Goal: Task Accomplishment & Management: Manage account settings

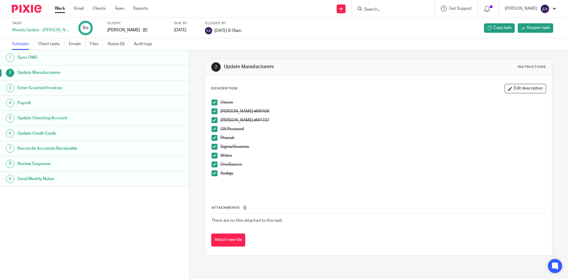
click at [383, 13] on div at bounding box center [393, 8] width 83 height 17
click at [385, 8] on input "Search" at bounding box center [389, 9] width 53 height 5
type input "h"
type input "jae"
click at [390, 26] on link at bounding box center [408, 23] width 93 height 9
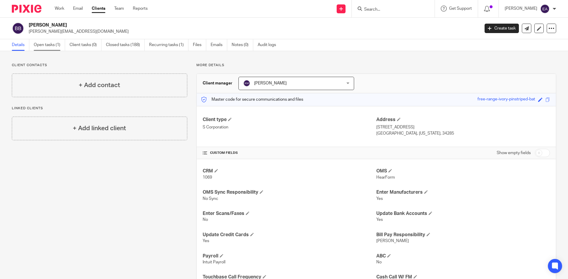
click at [34, 46] on link "Open tasks (1)" at bounding box center [49, 45] width 31 height 12
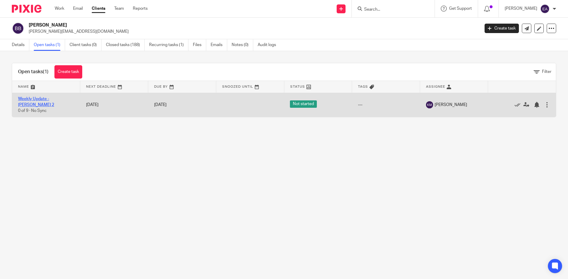
click at [43, 103] on link "Weekly Update - [PERSON_NAME] 2" at bounding box center [36, 102] width 36 height 10
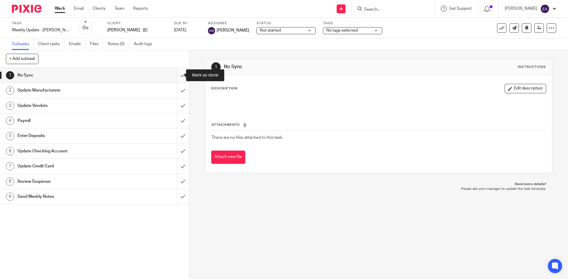
click at [179, 75] on input "submit" at bounding box center [94, 75] width 189 height 15
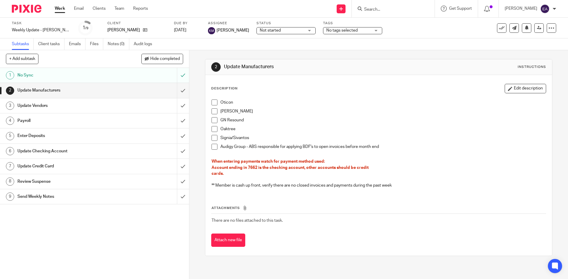
click at [211, 103] on span at bounding box center [214, 103] width 6 height 6
click at [213, 110] on span at bounding box center [214, 112] width 6 height 6
click at [213, 121] on span at bounding box center [214, 120] width 6 height 6
click at [214, 131] on span at bounding box center [214, 129] width 6 height 6
click at [213, 137] on span at bounding box center [214, 138] width 6 height 6
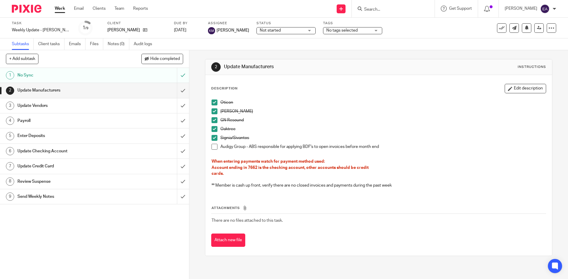
click at [215, 145] on span at bounding box center [214, 147] width 6 height 6
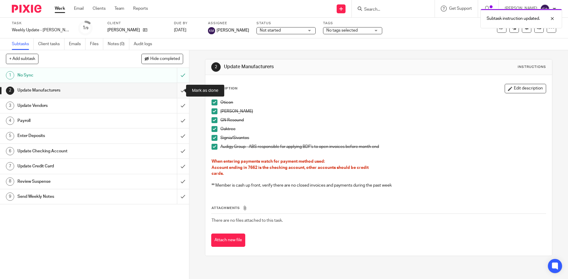
click at [177, 91] on input "submit" at bounding box center [94, 90] width 189 height 15
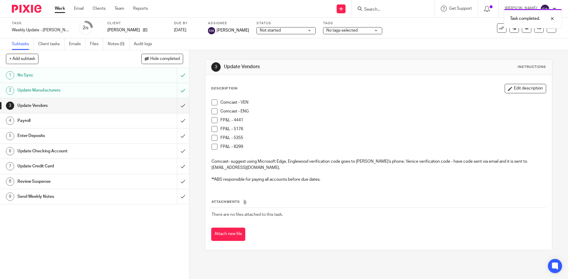
click at [109, 120] on h1 "Payroll" at bounding box center [68, 121] width 102 height 9
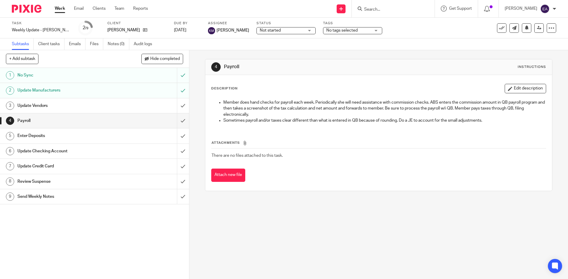
click at [105, 136] on h1 "Enter Deposits" at bounding box center [68, 136] width 102 height 9
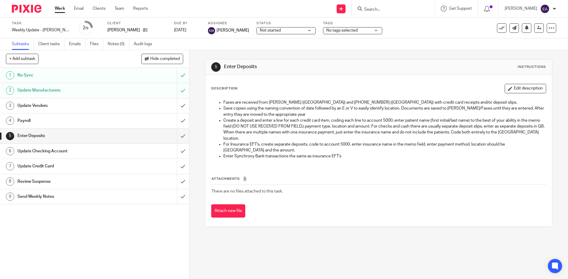
click at [88, 155] on h1 "Update Checking Account" at bounding box center [68, 151] width 102 height 9
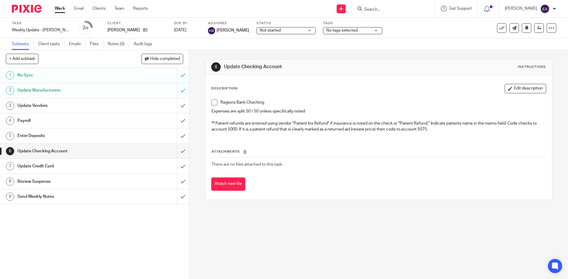
click at [75, 162] on h1 "Update Credit Card" at bounding box center [68, 166] width 102 height 9
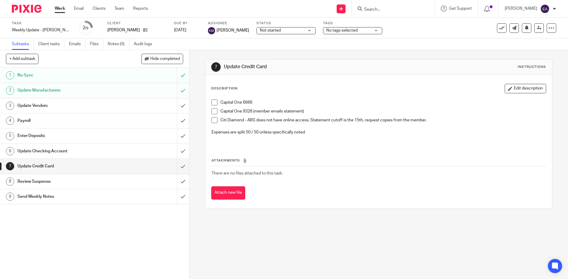
click at [211, 101] on span at bounding box center [214, 103] width 6 height 6
click at [383, 8] on input "Search" at bounding box center [389, 9] width 53 height 5
type input "FLI"
click at [382, 23] on link at bounding box center [398, 23] width 73 height 9
